Goal: Information Seeking & Learning: Learn about a topic

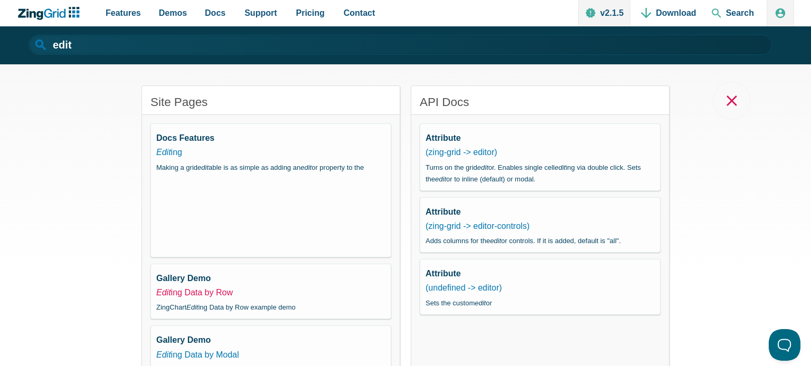
click at [196, 297] on link "Edit ing Data by Row" at bounding box center [194, 292] width 77 height 9
type input "Editing Data by Row"
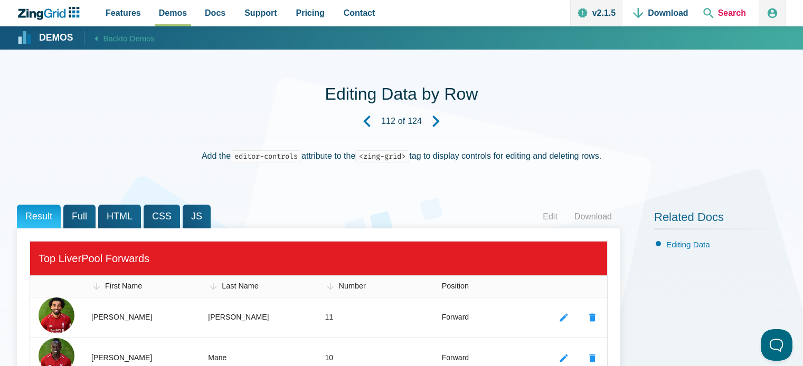
click at [728, 12] on span "Search" at bounding box center [724, 13] width 51 height 26
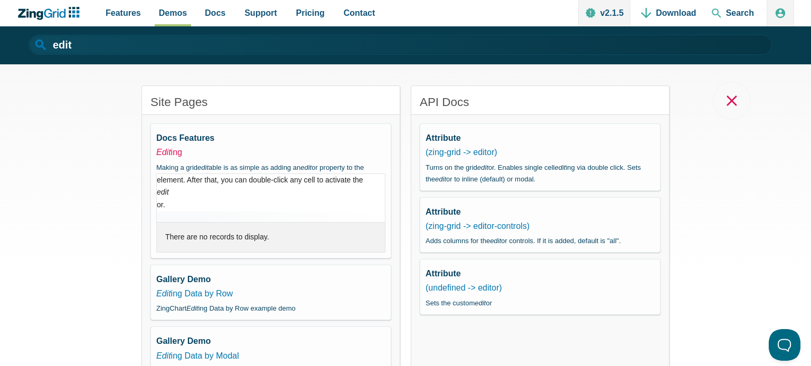
click at [164, 151] on em "Edit" at bounding box center [163, 152] width 15 height 9
type input "Editing"
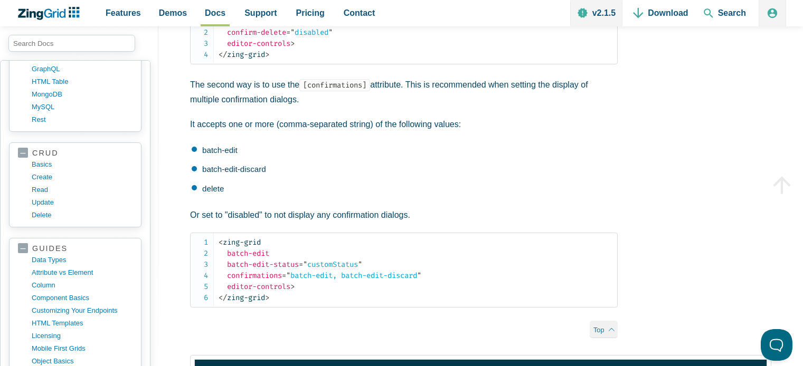
scroll to position [3913, 0]
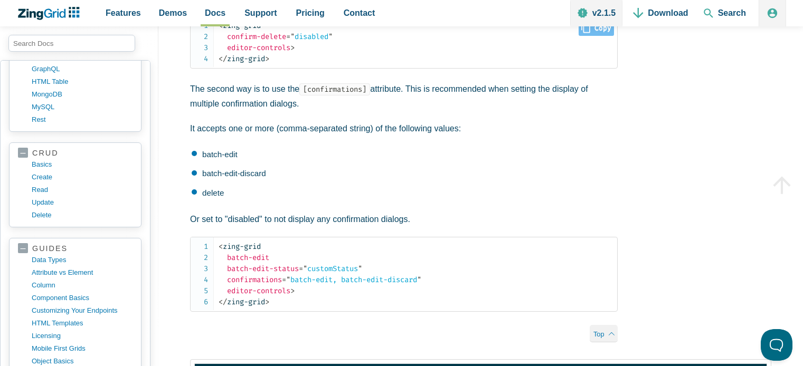
click at [253, 41] on span "confirm-delete" at bounding box center [256, 36] width 59 height 9
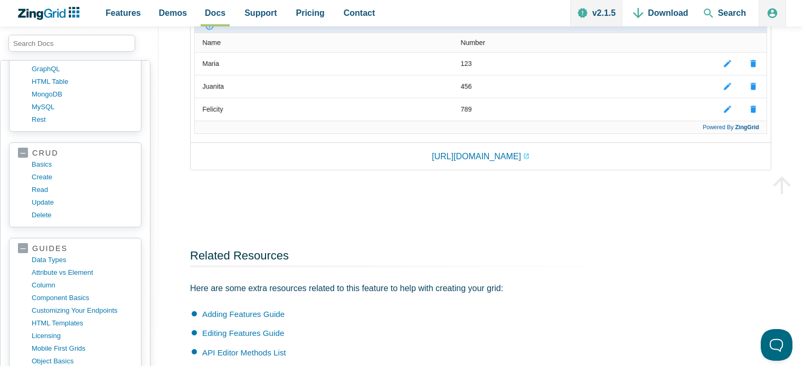
scroll to position [4291, 0]
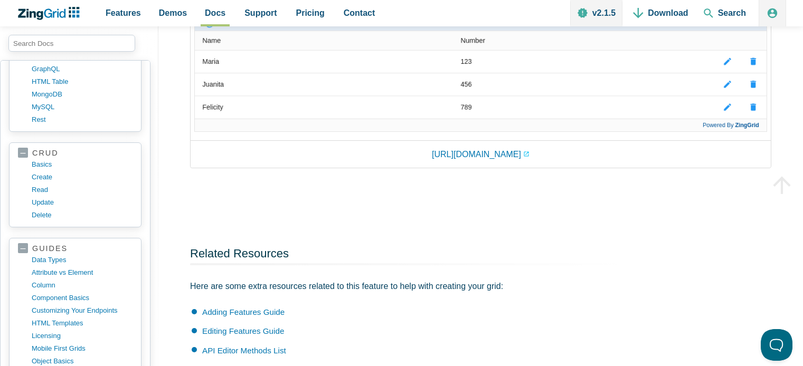
click at [754, 132] on img "App Content" at bounding box center [480, 59] width 573 height 147
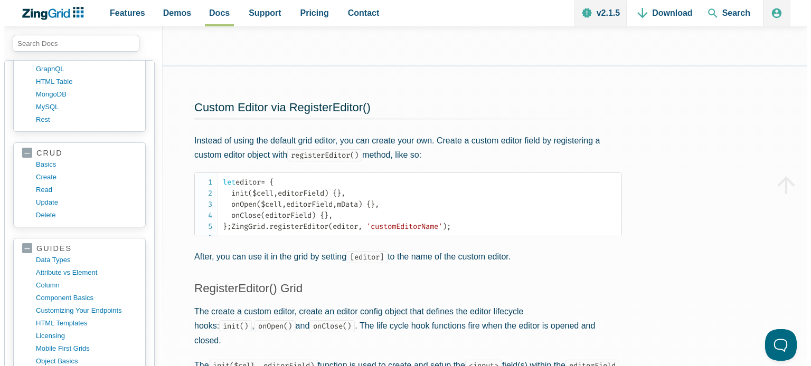
scroll to position [1727, 0]
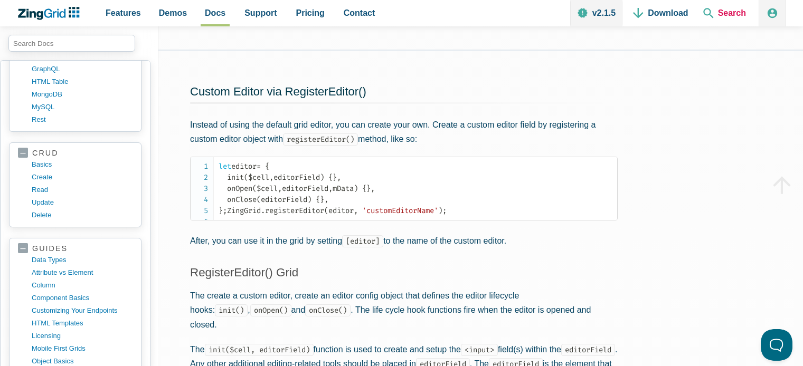
click at [719, 11] on span "Search" at bounding box center [724, 13] width 51 height 26
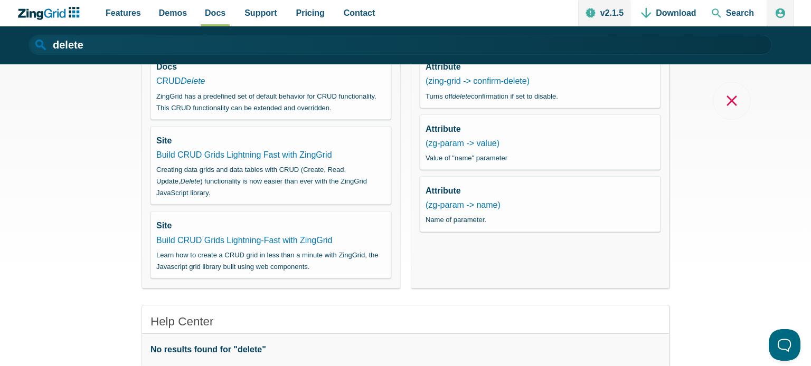
scroll to position [0, 0]
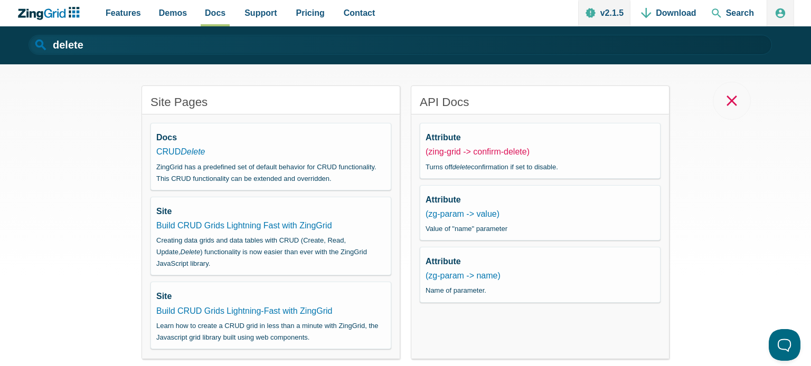
click at [512, 149] on link "(zing-grid -> confirm-delete)" at bounding box center [477, 151] width 104 height 9
type input "delete"
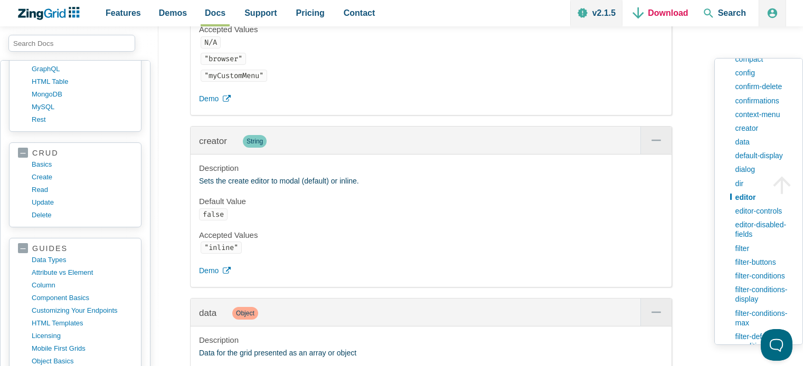
scroll to position [8164, 0]
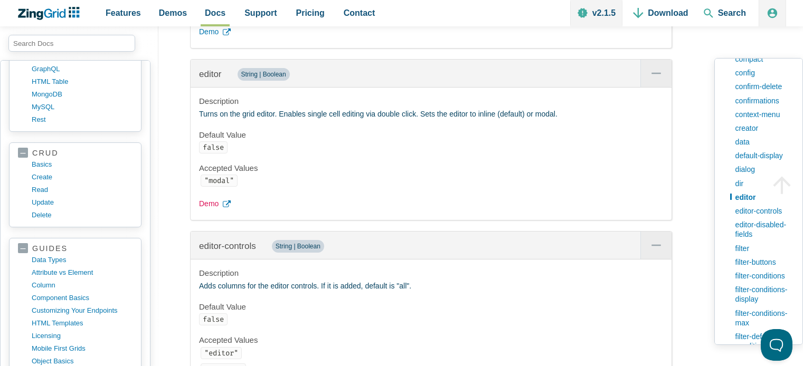
click at [205, 204] on span "Demo" at bounding box center [209, 204] width 20 height 13
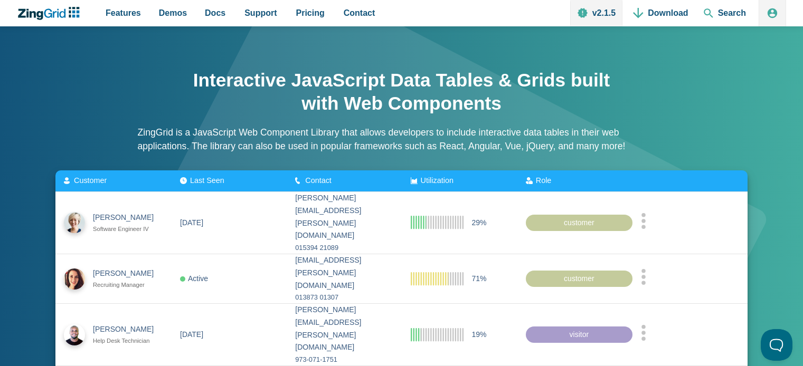
click at [54, 16] on icon "ZingChart Logo. Click to return to the homepage" at bounding box center [49, 13] width 68 height 13
click at [201, 18] on link "Docs" at bounding box center [215, 13] width 29 height 26
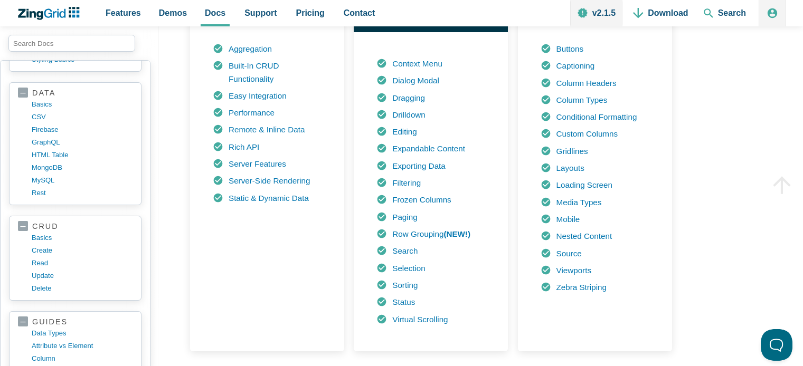
scroll to position [617, 0]
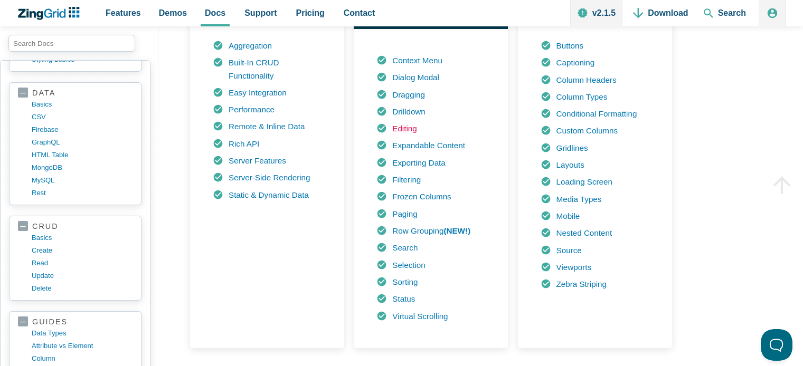
click at [411, 131] on link "Editing" at bounding box center [404, 128] width 24 height 9
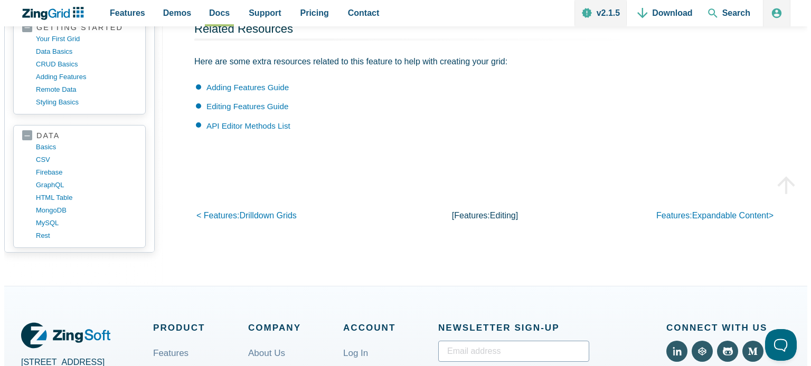
scroll to position [4286, 0]
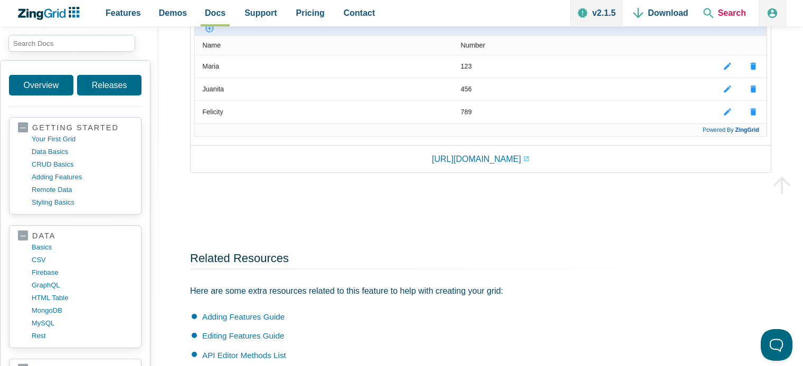
click at [746, 8] on span "Search" at bounding box center [724, 13] width 51 height 26
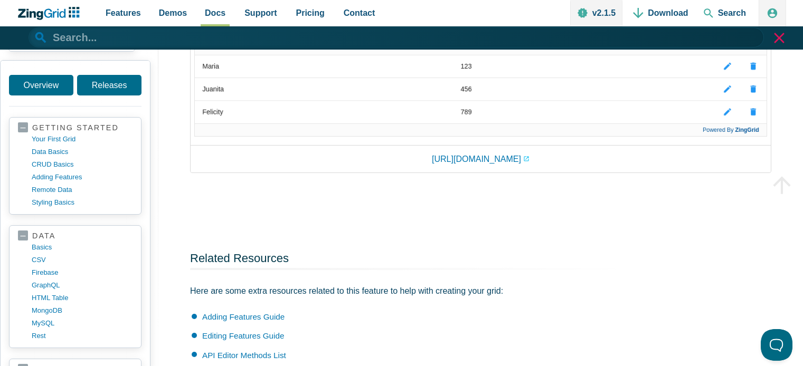
paste input "confirmations"
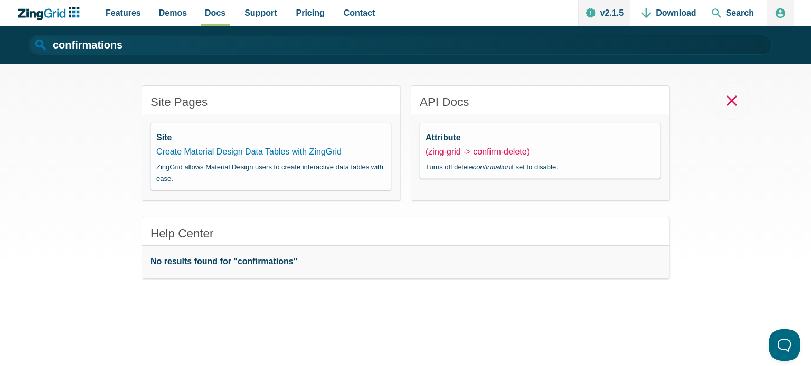
click at [495, 148] on link "(zing-grid -> confirm-delete)" at bounding box center [477, 151] width 104 height 9
type input "confirmations"
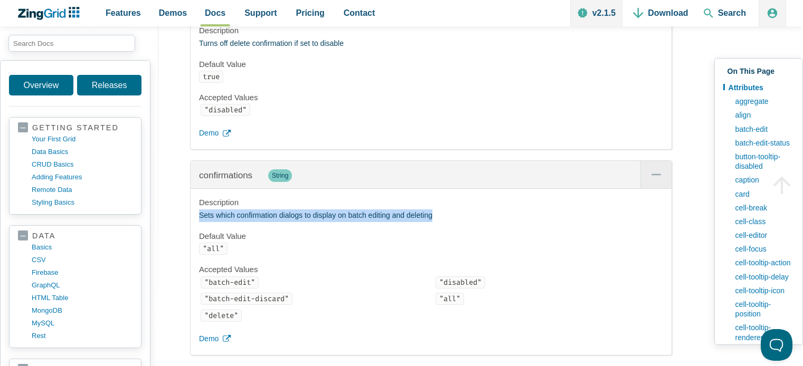
drag, startPoint x: 199, startPoint y: 218, endPoint x: 437, endPoint y: 221, distance: 238.0
click at [437, 221] on p "Sets which confirmation dialogs to display on batch editing and deleting" at bounding box center [431, 216] width 464 height 13
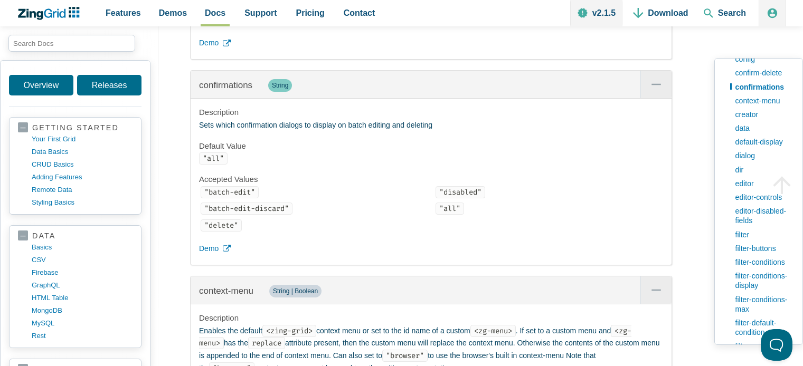
scroll to position [6832, 0]
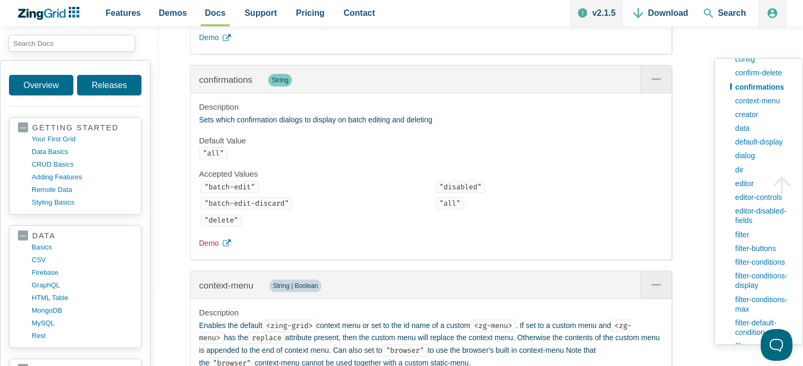
click at [205, 244] on span "Demo" at bounding box center [209, 243] width 20 height 13
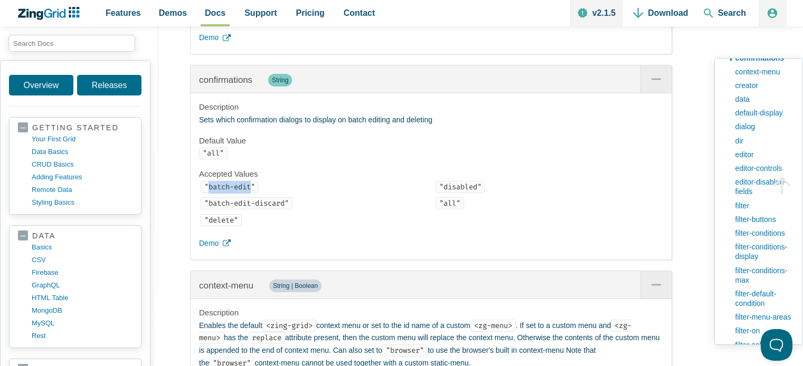
drag, startPoint x: 254, startPoint y: 187, endPoint x: 208, endPoint y: 190, distance: 46.0
click at [208, 190] on code ""batch-edit"" at bounding box center [230, 187] width 58 height 12
click at [448, 206] on code ""all"" at bounding box center [449, 203] width 28 height 12
drag, startPoint x: 252, startPoint y: 189, endPoint x: 209, endPoint y: 194, distance: 43.0
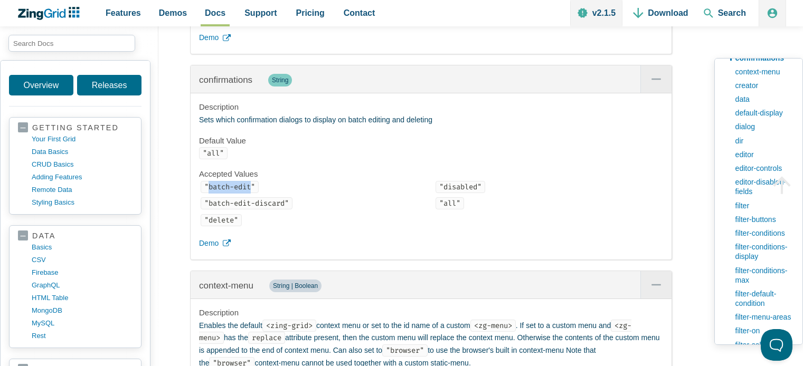
click at [209, 193] on code ""batch-edit"" at bounding box center [230, 187] width 58 height 12
copy code "batch-edit"
click at [216, 239] on span "Demo" at bounding box center [209, 243] width 20 height 13
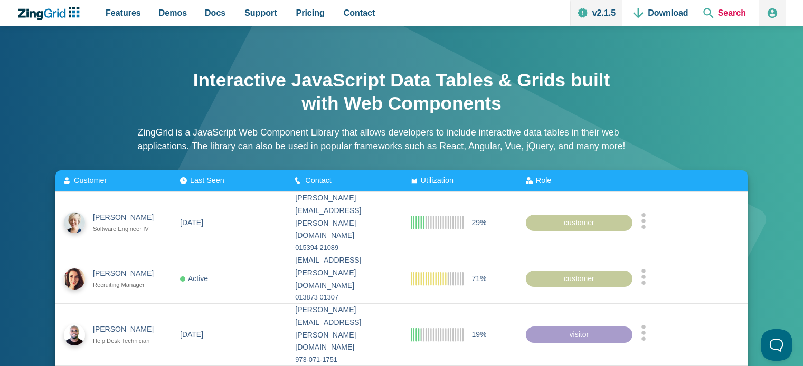
click at [718, 12] on span "Search" at bounding box center [724, 13] width 51 height 26
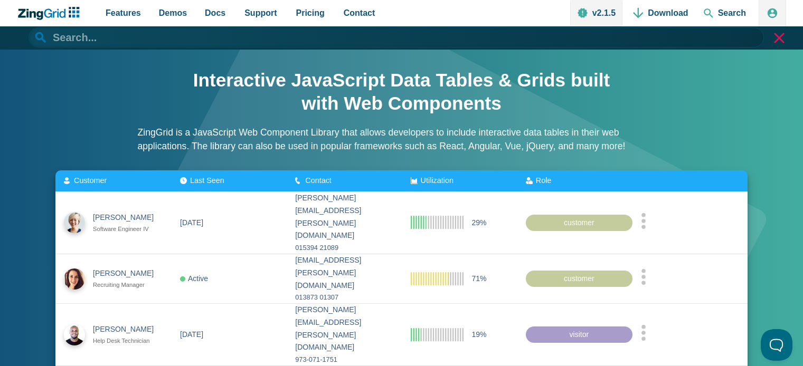
type input "r"
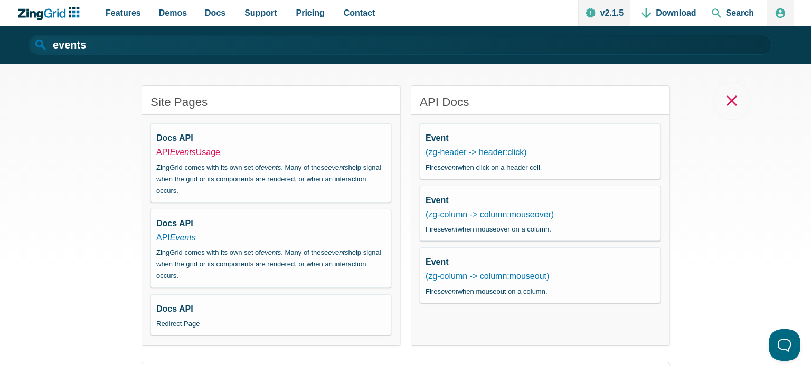
click at [213, 153] on link "API Events Usage" at bounding box center [188, 152] width 64 height 9
click at [179, 234] on em "Events" at bounding box center [183, 237] width 26 height 9
type input "API Events"
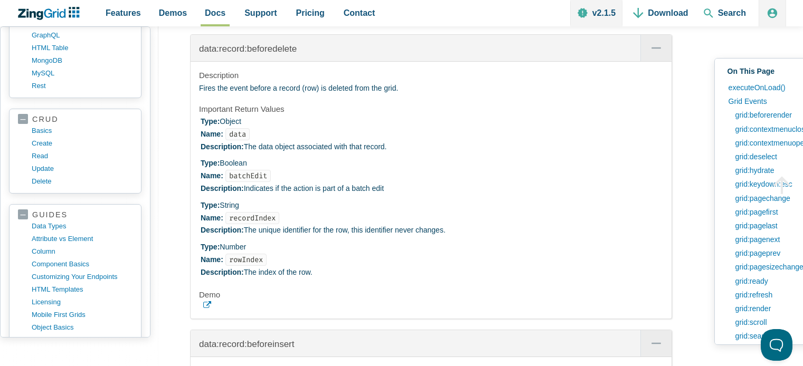
scroll to position [14466, 0]
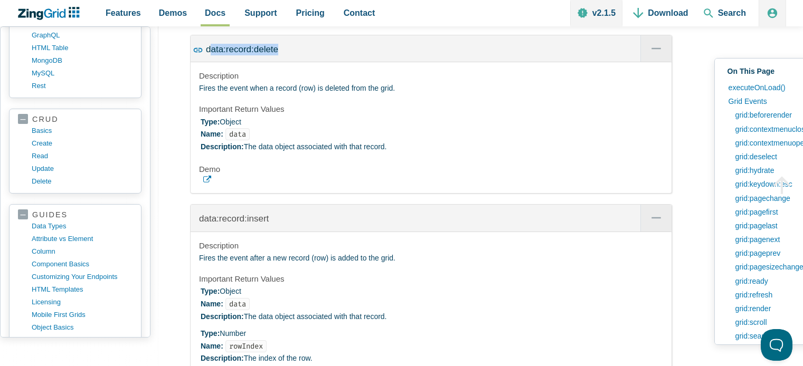
drag, startPoint x: 313, startPoint y: 182, endPoint x: 213, endPoint y: 185, distance: 100.9
click at [213, 62] on div "data:record:delete" at bounding box center [431, 48] width 481 height 27
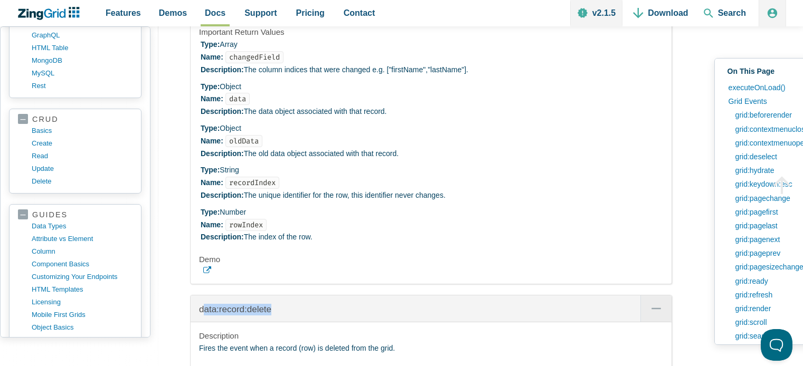
scroll to position [14189, 0]
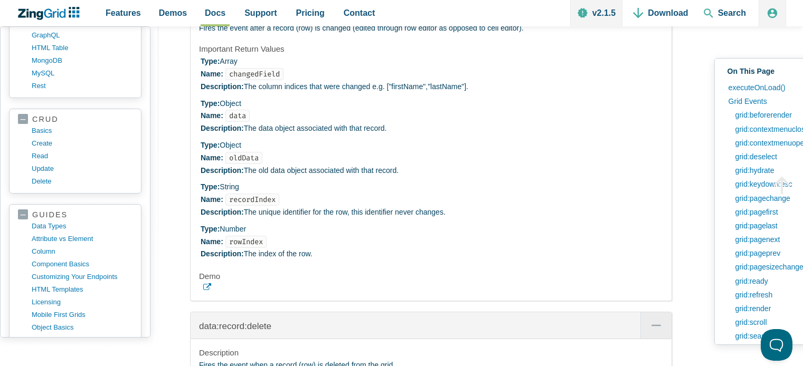
drag, startPoint x: 206, startPoint y: 161, endPoint x: 244, endPoint y: 160, distance: 38.0
click at [242, 35] on p "Fires the event after a record (row) is changed (edited through row editor as o…" at bounding box center [431, 28] width 464 height 13
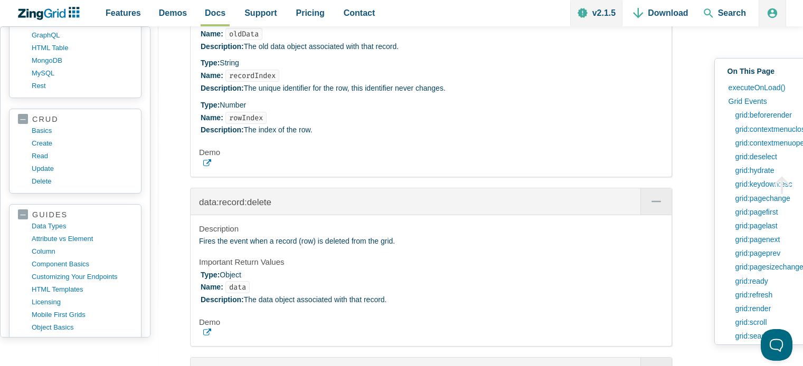
scroll to position [14540, 0]
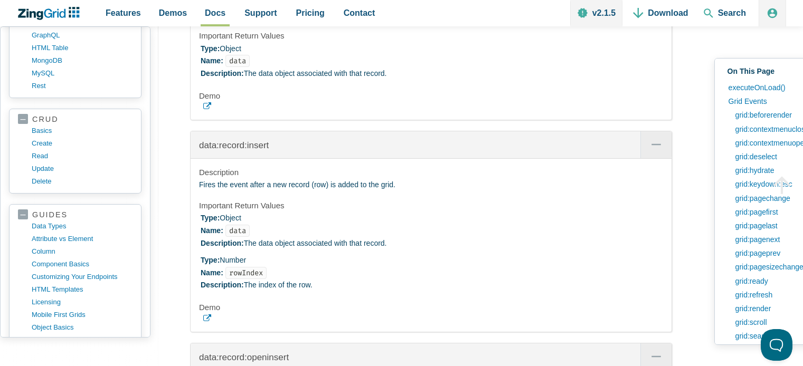
click at [368, 101] on h4 "Demo" at bounding box center [431, 96] width 464 height 11
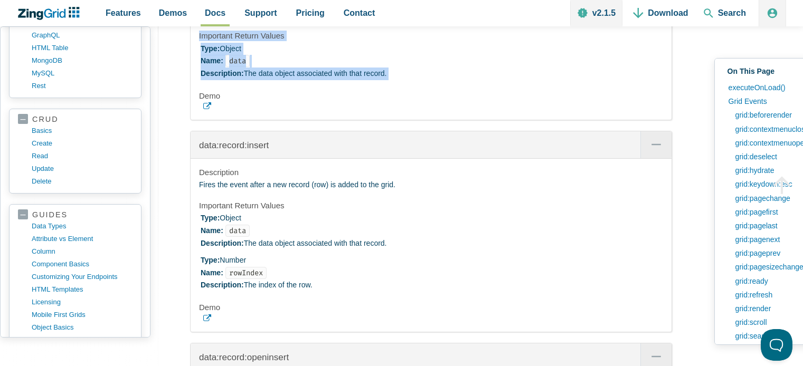
drag, startPoint x: 420, startPoint y: 216, endPoint x: 198, endPoint y: 107, distance: 246.9
click at [198, 107] on div "data:record:delete Description Fires the event when a record (row) is deleted f…" at bounding box center [431, 40] width 482 height 159
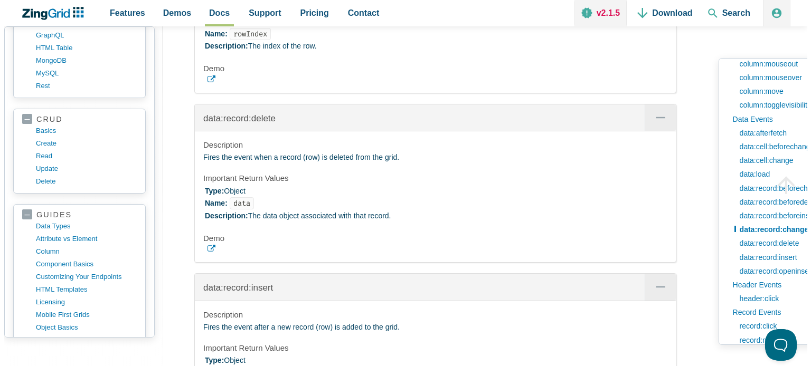
scroll to position [14248, 0]
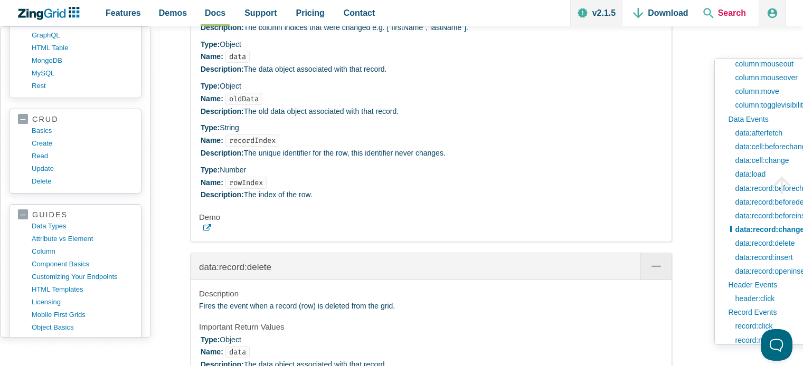
click at [709, 13] on span "Search" at bounding box center [724, 13] width 51 height 26
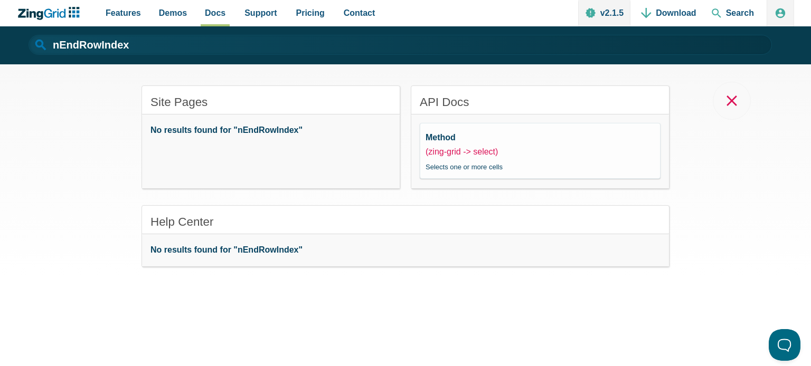
drag, startPoint x: 468, startPoint y: 142, endPoint x: 461, endPoint y: 151, distance: 11.0
click at [466, 144] on div "Method (zing-grid -> select) Selects one or more cells" at bounding box center [539, 151] width 229 height 42
click at [461, 152] on link "(zing-grid -> select)" at bounding box center [461, 151] width 72 height 9
type input "nEndRowIndex"
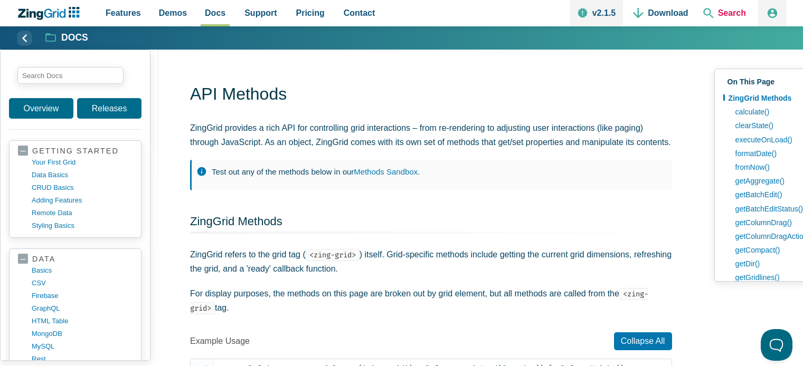
click at [716, 6] on span "Search" at bounding box center [724, 13] width 51 height 26
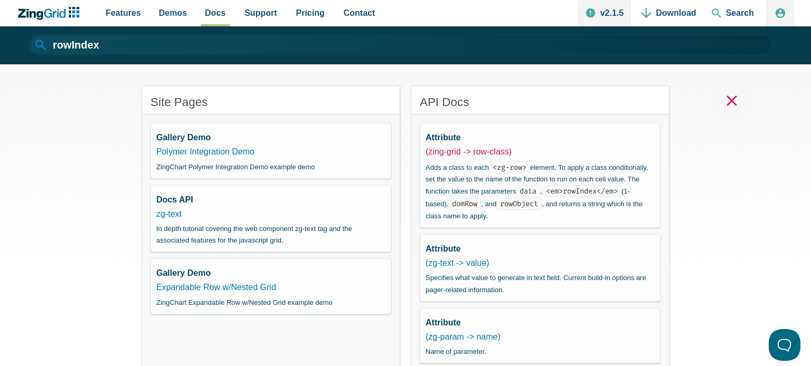
click at [463, 151] on link "(zing-grid -> row-class)" at bounding box center [468, 151] width 86 height 9
type input "rowIndex"
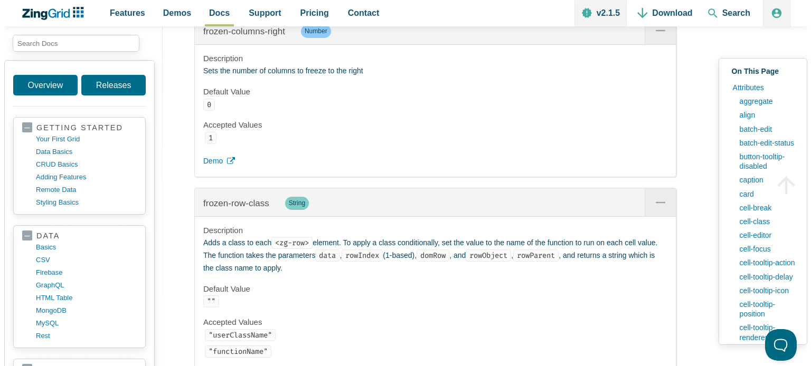
scroll to position [11303, 0]
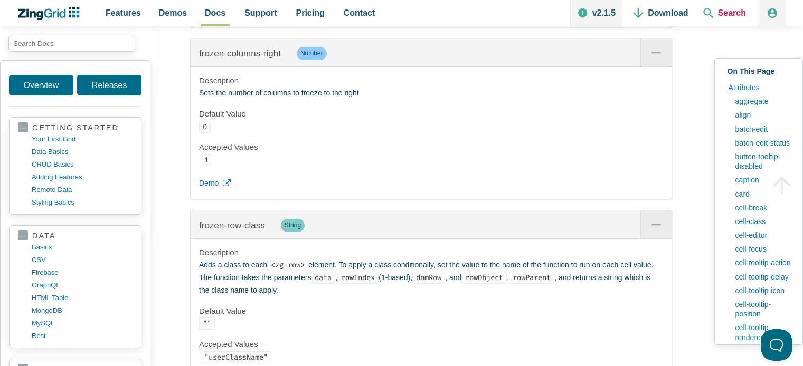
click at [722, 10] on span "Search" at bounding box center [724, 13] width 51 height 26
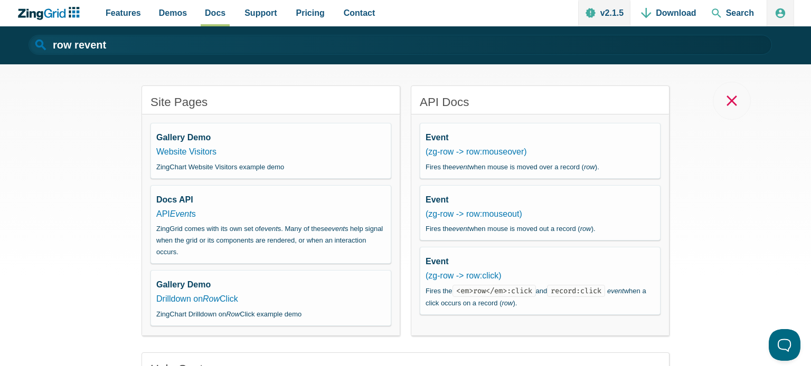
drag, startPoint x: 249, startPoint y: 39, endPoint x: 5, endPoint y: 45, distance: 243.4
click at [5, 45] on div "row revent row revent row revent" at bounding box center [405, 45] width 811 height 38
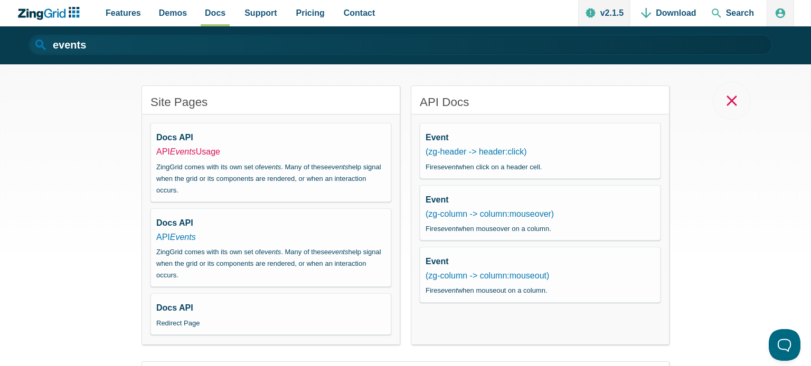
click at [201, 152] on link "API Events Usage" at bounding box center [188, 151] width 64 height 9
click at [179, 238] on em "Events" at bounding box center [183, 237] width 26 height 9
type input "API Events"
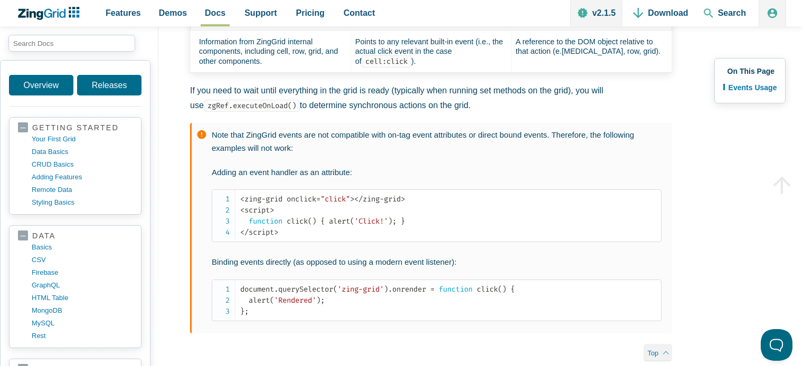
scroll to position [289, 0]
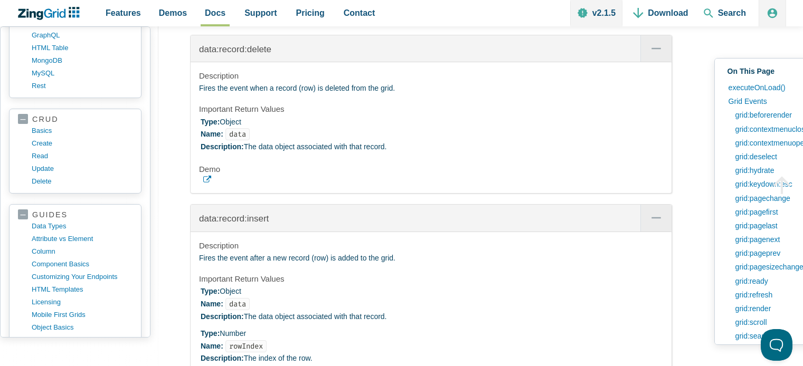
scroll to position [604, 0]
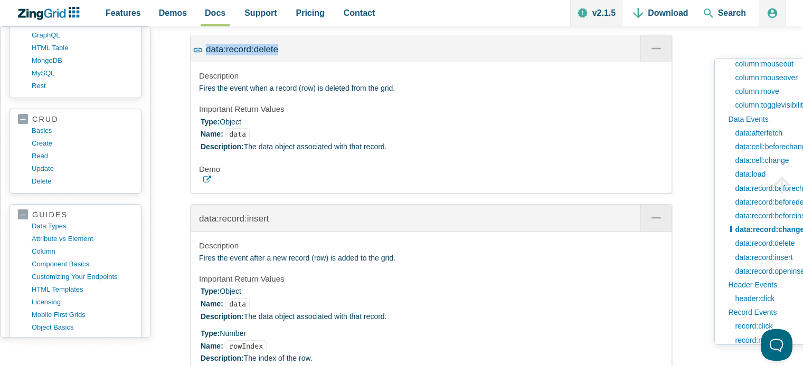
drag, startPoint x: 296, startPoint y: 185, endPoint x: 198, endPoint y: 182, distance: 97.2
click at [198, 62] on div "data:record:delete" at bounding box center [431, 48] width 481 height 27
copy span "data:record:delete"
click at [206, 194] on div "Description Fires the event when a record (row) is deleted from the grid. Impor…" at bounding box center [431, 127] width 481 height 131
click at [209, 184] on icon "App Content" at bounding box center [207, 180] width 8 height 8
